Goal: Task Accomplishment & Management: Use online tool/utility

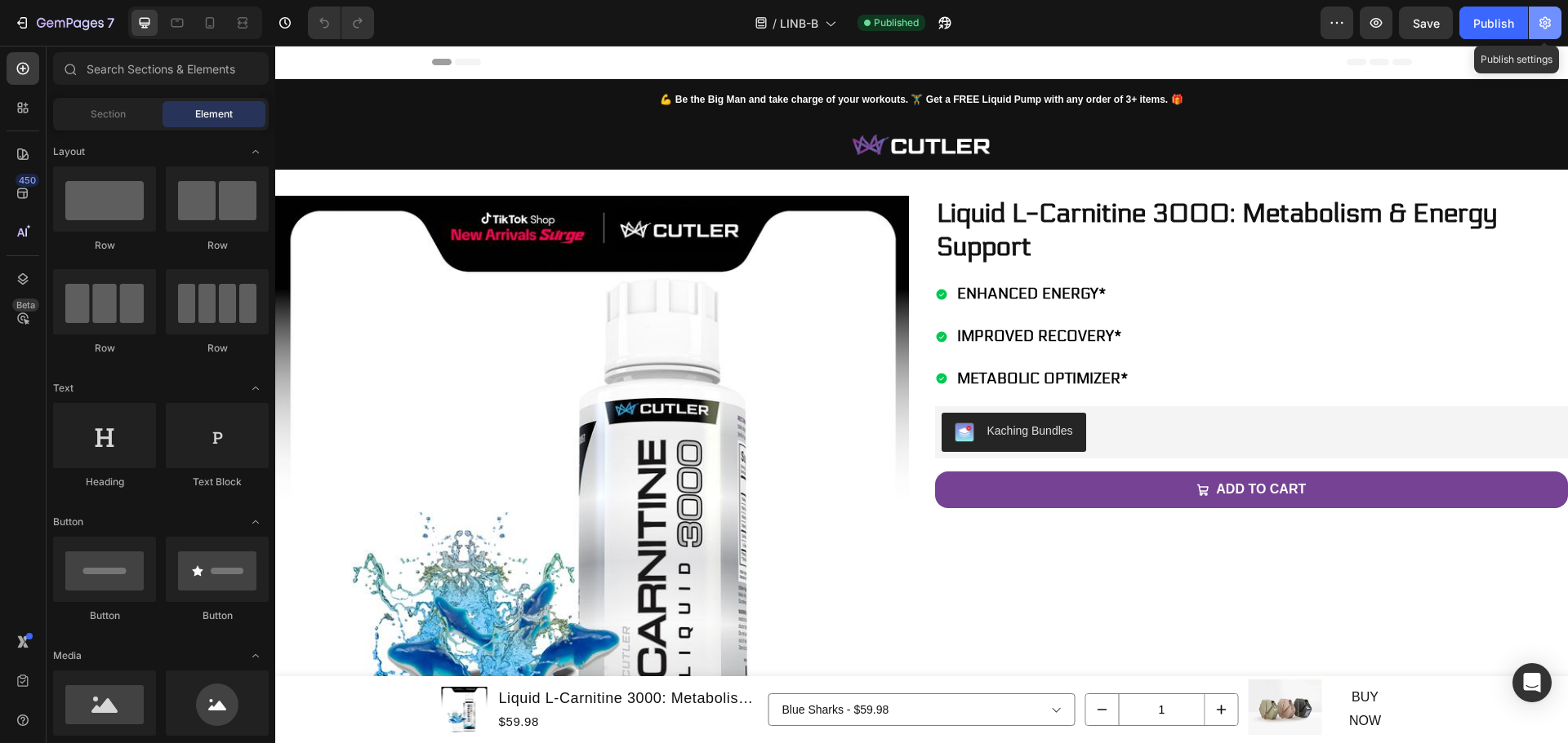
click at [1326, 26] on icon "button" at bounding box center [1545, 23] width 12 height 12
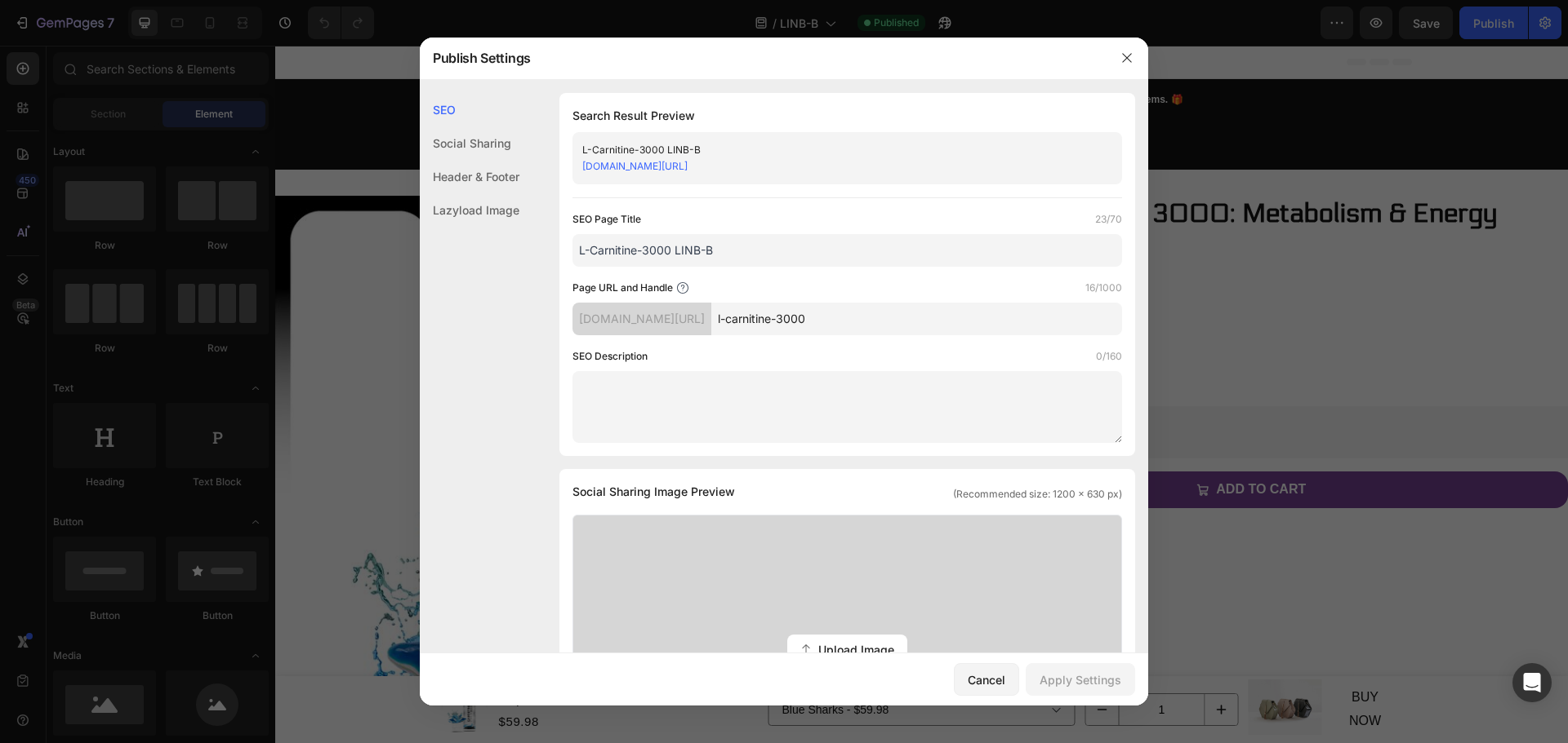
click at [987, 332] on input "l-carnitine-3000" at bounding box center [917, 318] width 411 height 33
type input "l-carnitine-3000b"
click at [1064, 389] on textarea at bounding box center [848, 407] width 550 height 71
click at [1079, 670] on button "Apply Settings" at bounding box center [1080, 680] width 109 height 33
drag, startPoint x: 237, startPoint y: 307, endPoint x: 247, endPoint y: 376, distance: 69.7
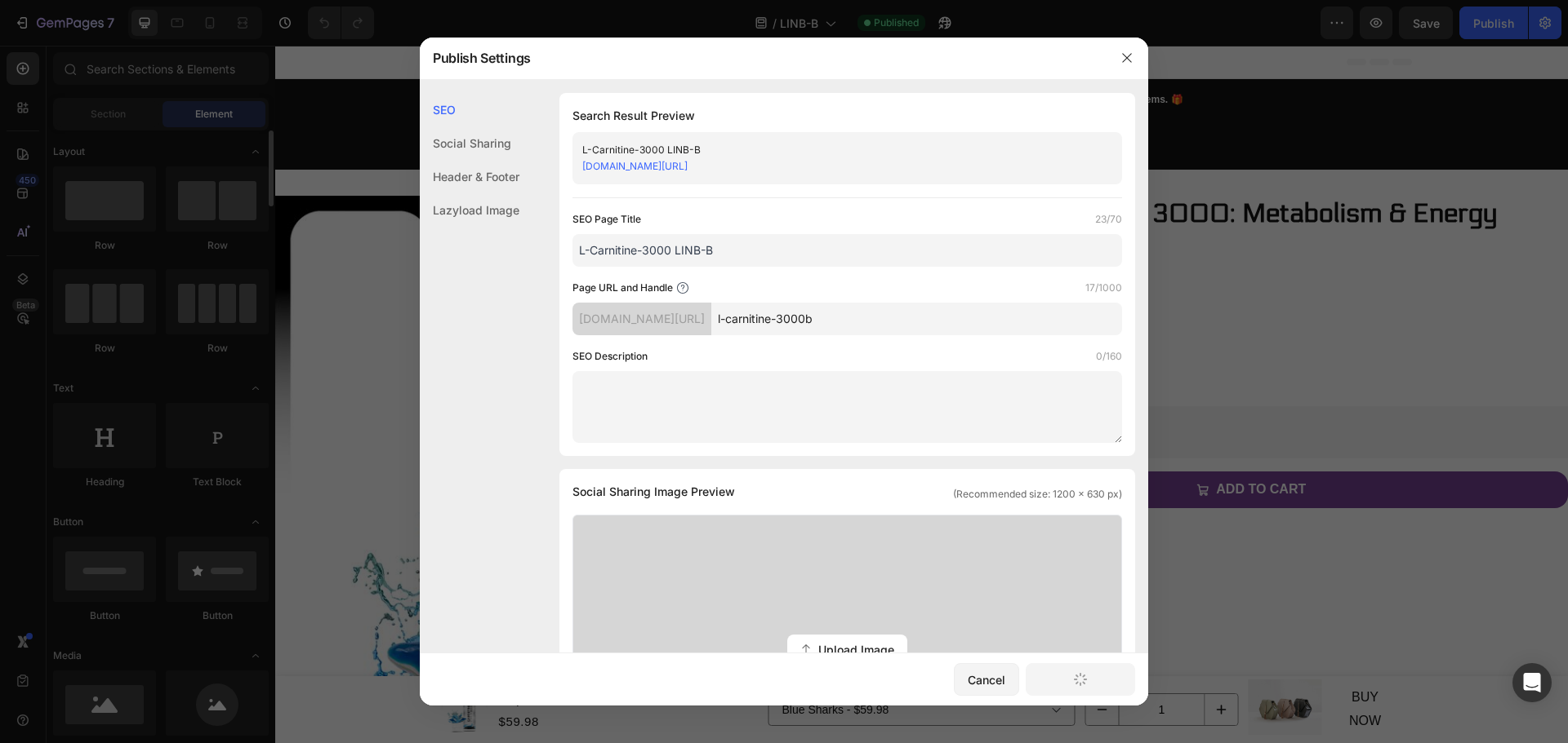
click at [247, 376] on div at bounding box center [784, 371] width 1568 height 743
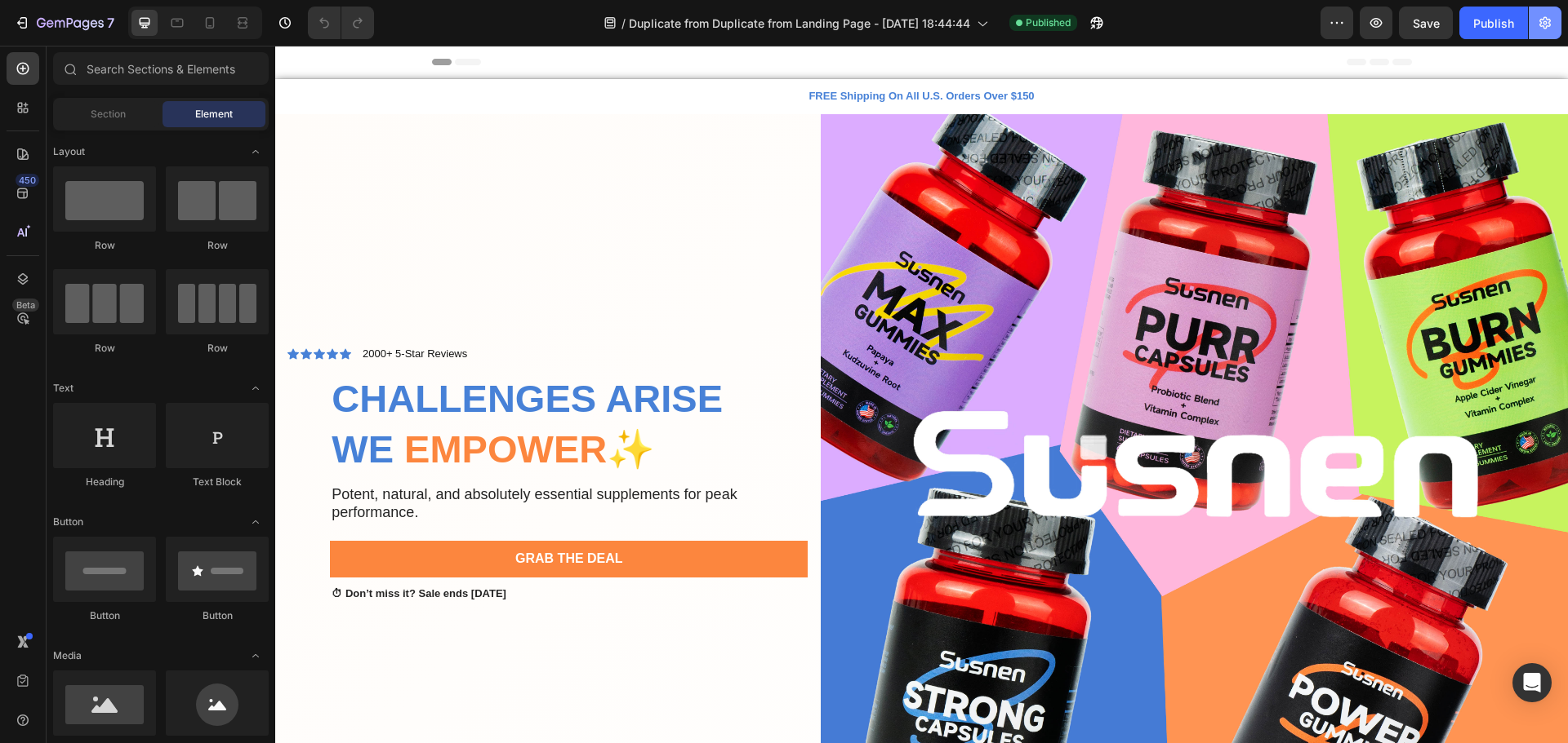
click at [1326, 33] on button "button" at bounding box center [1544, 23] width 33 height 33
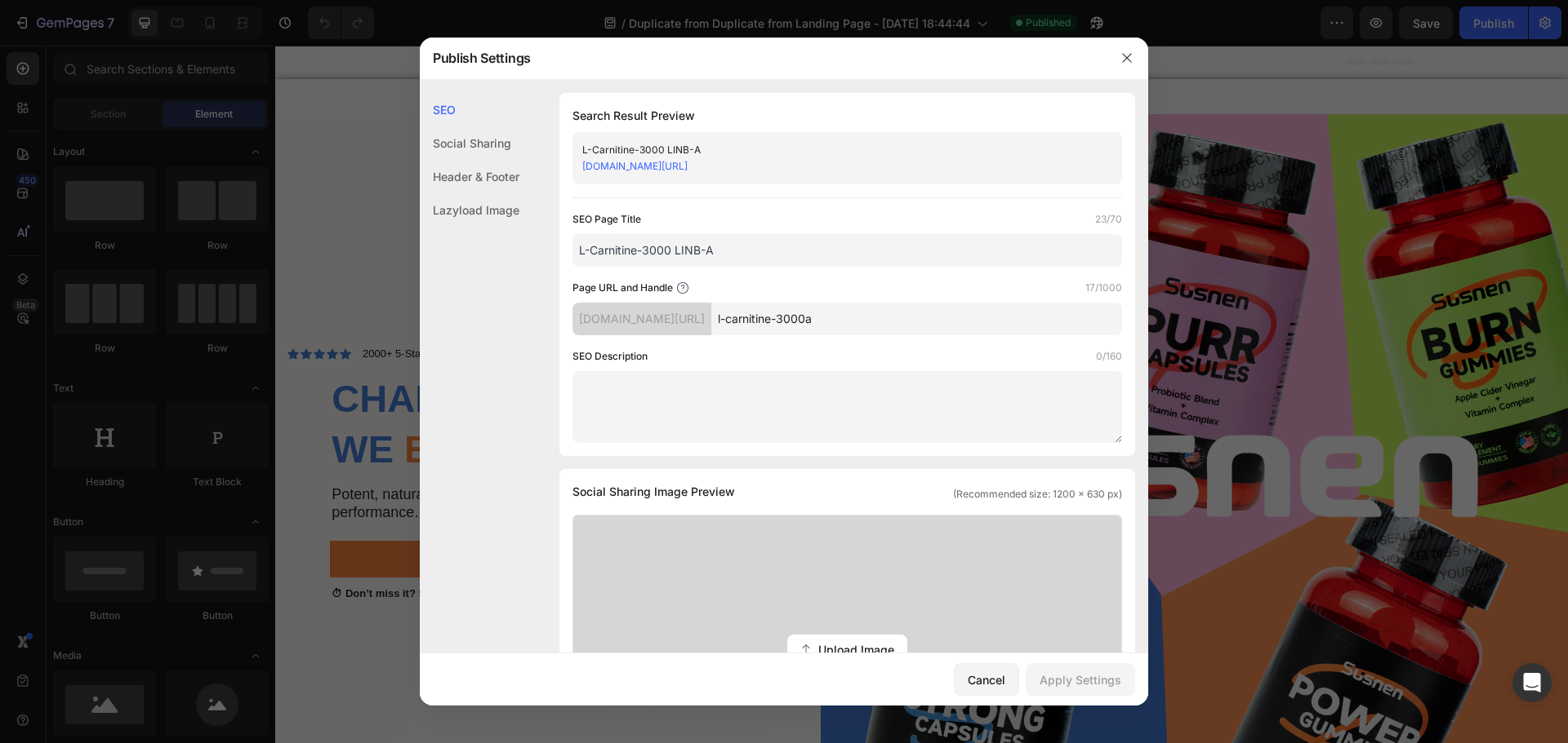
click at [1013, 333] on input "l-carnitine-3000a" at bounding box center [917, 318] width 411 height 33
type input "l-carnitine-3000"
click at [1099, 683] on div "Apply Settings" at bounding box center [1080, 680] width 81 height 17
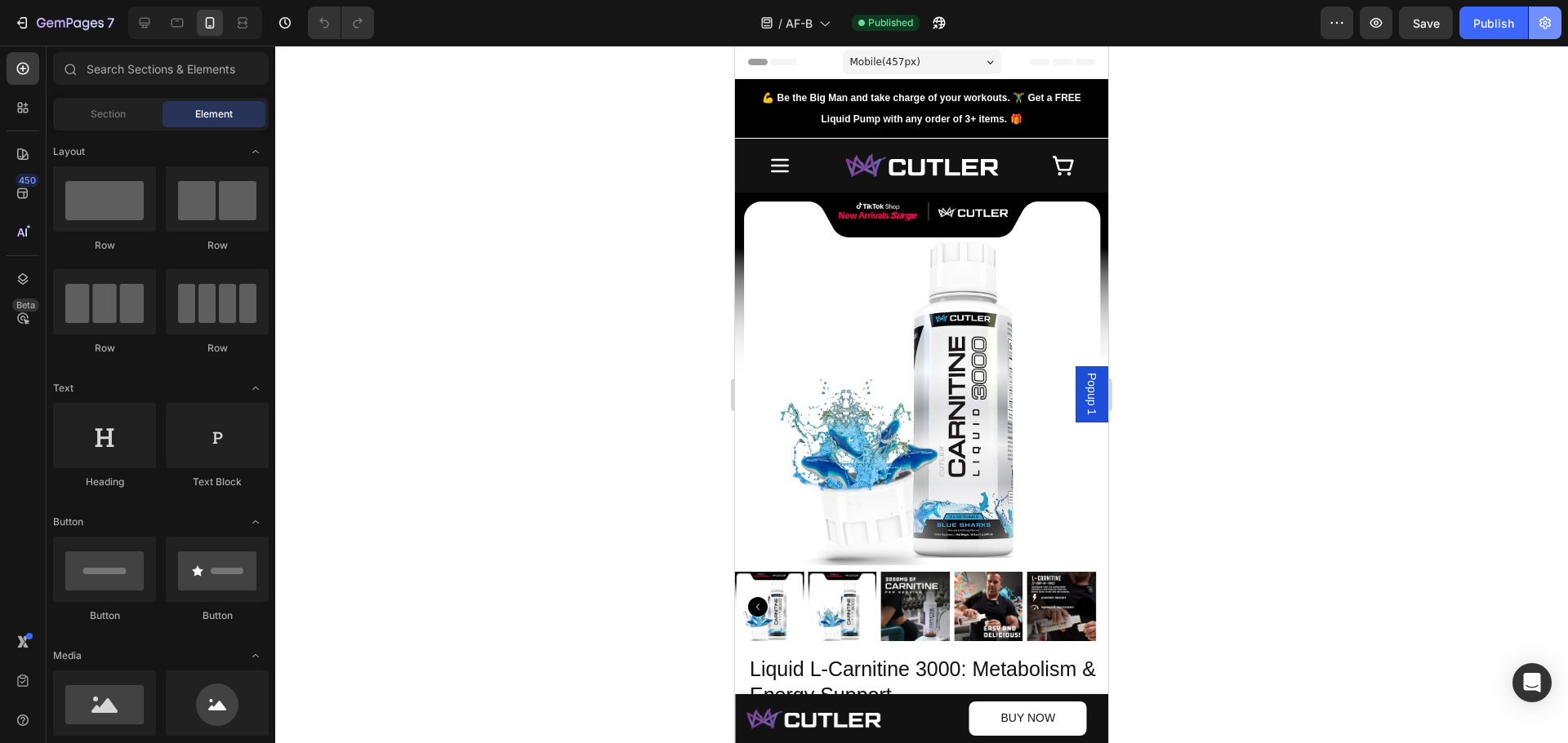
click at [1326, 33] on button "button" at bounding box center [1544, 23] width 33 height 33
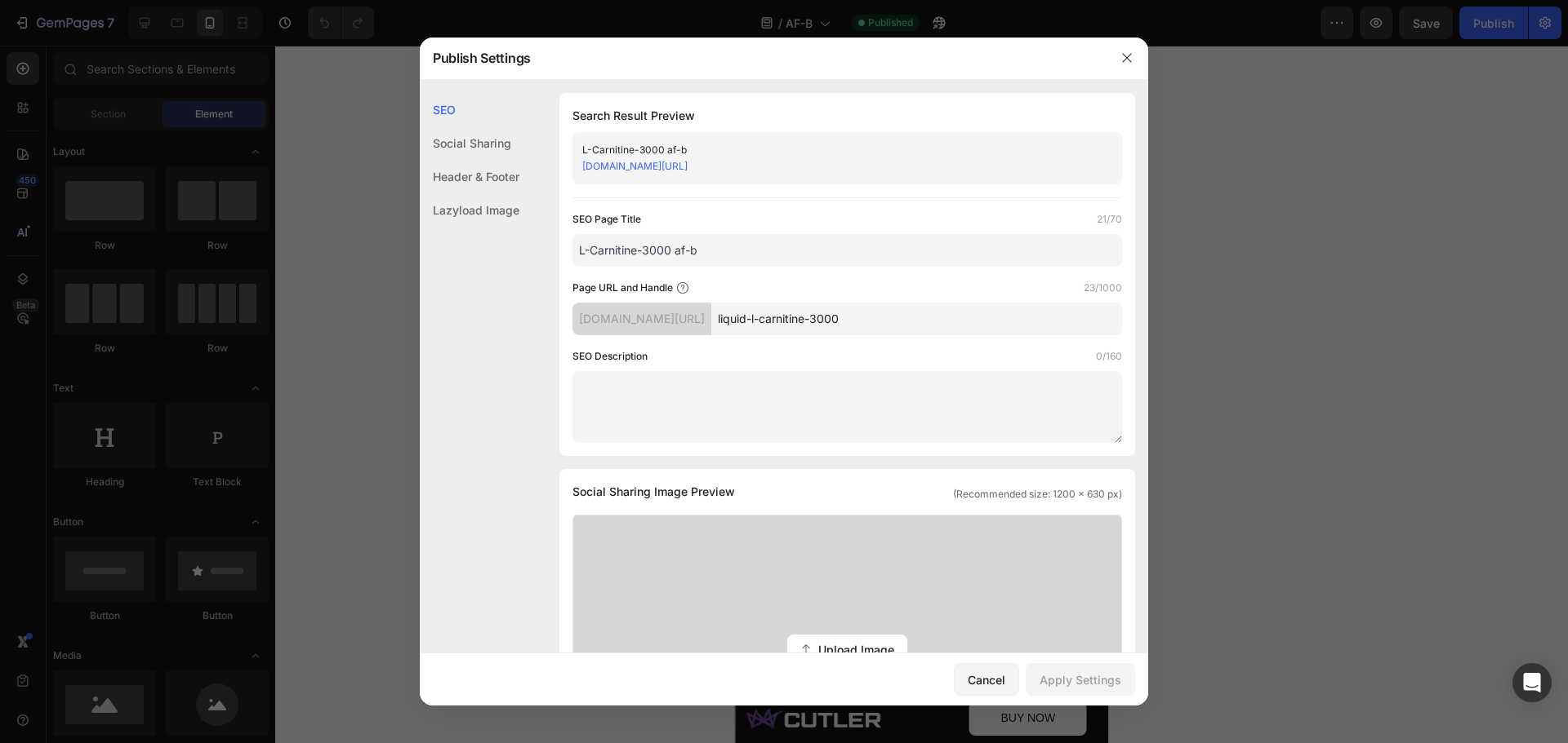
click at [947, 321] on input "liquid-l-carnitine-3000" at bounding box center [917, 318] width 411 height 33
type input "liquid-l-carnitine-3000b"
click at [1084, 692] on button "Apply Settings" at bounding box center [1080, 680] width 109 height 33
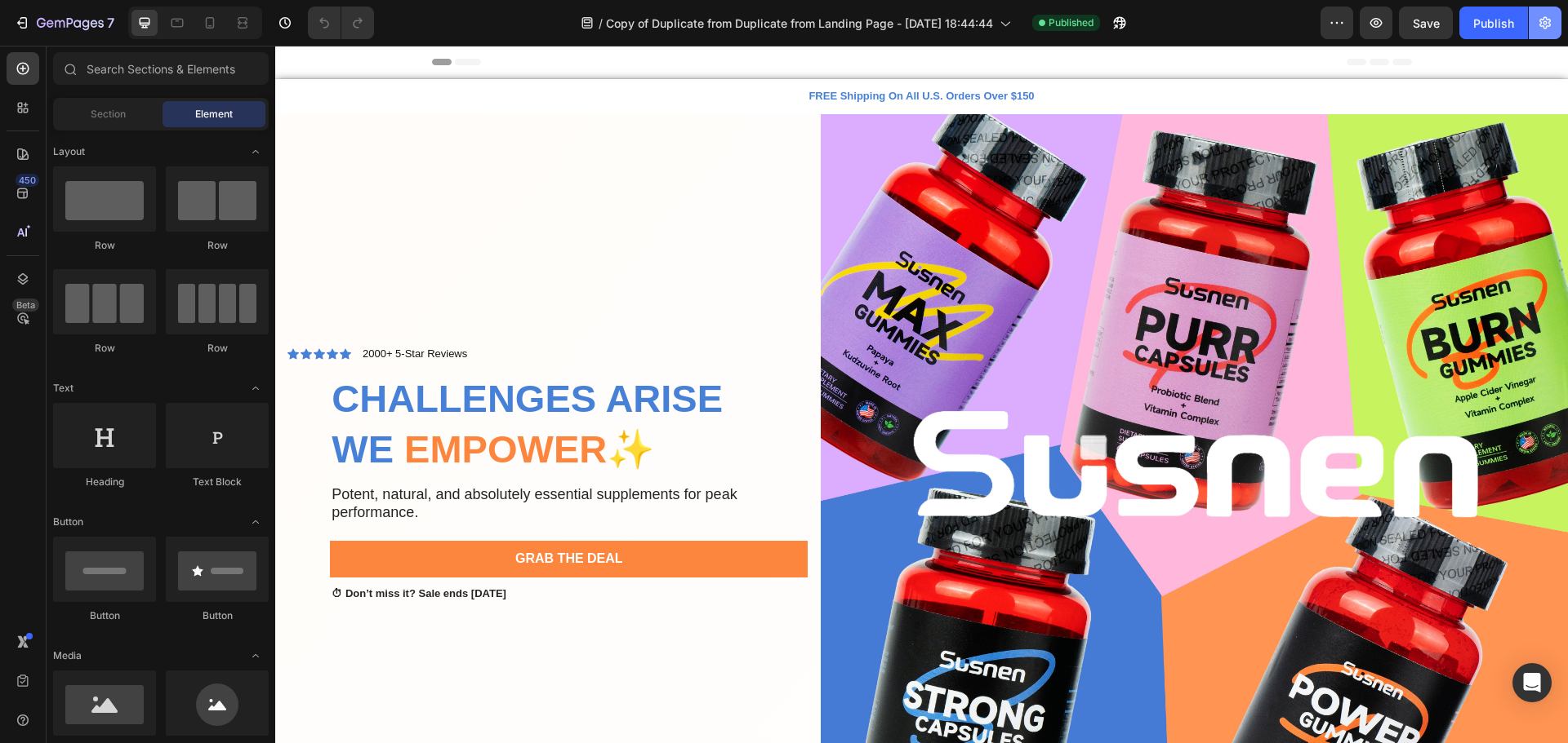
click at [1326, 29] on icon "button" at bounding box center [1544, 23] width 16 height 16
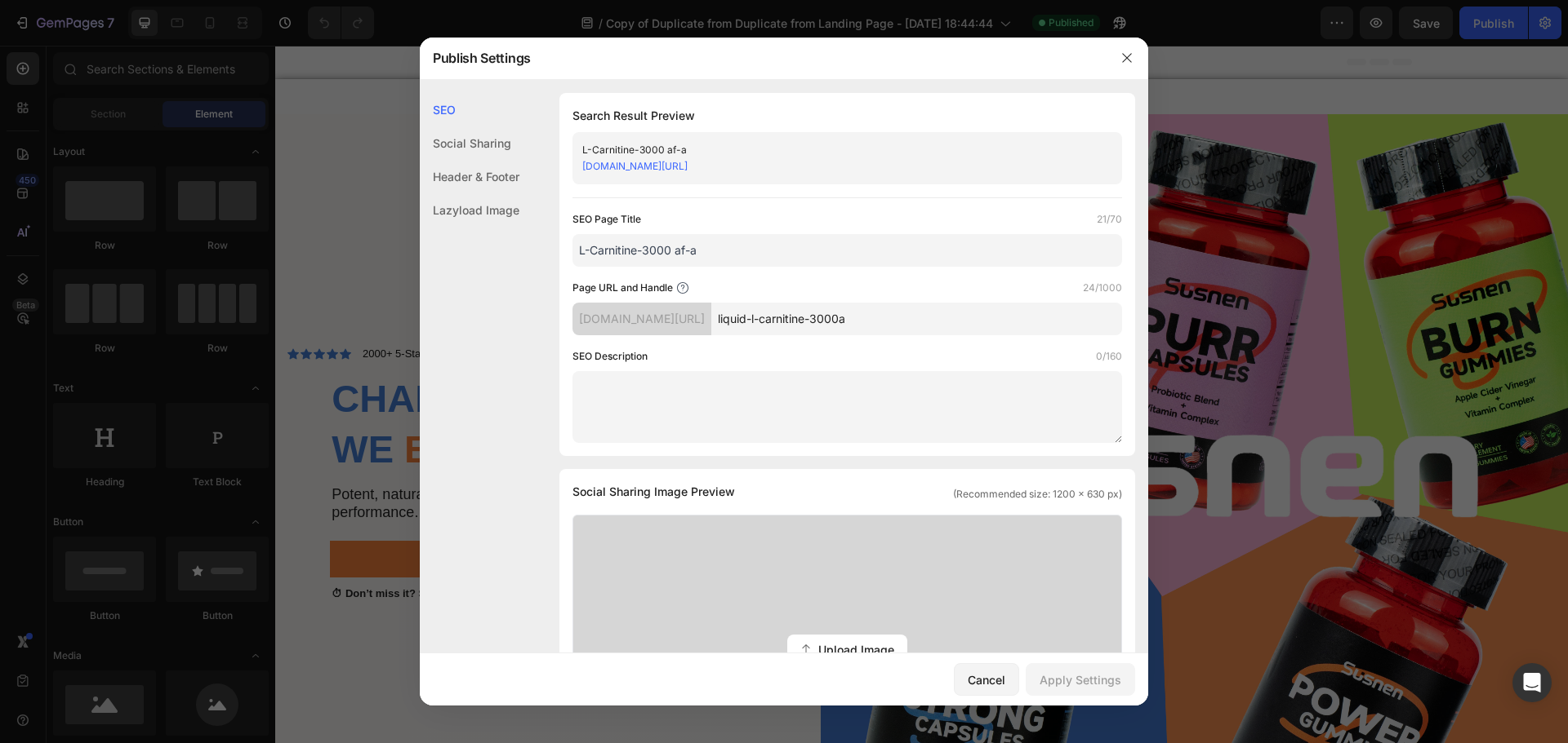
click at [1024, 323] on input "liquid-l-carnitine-3000a" at bounding box center [917, 318] width 411 height 33
type input "liquid-l-carnitine-3000"
click at [1089, 670] on button "Apply Settings" at bounding box center [1080, 680] width 109 height 33
